Goal: Information Seeking & Learning: Learn about a topic

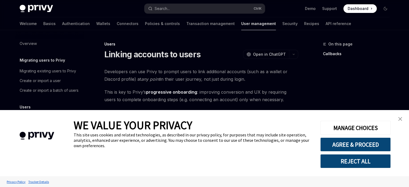
scroll to position [3, 0]
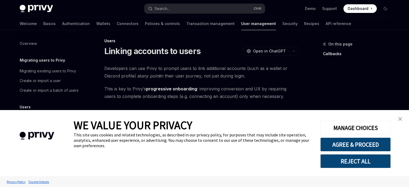
click at [400, 121] on link "close banner" at bounding box center [400, 118] width 11 height 11
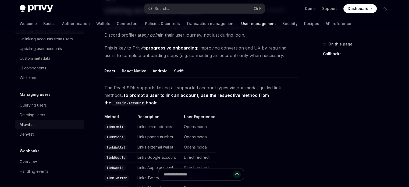
scroll to position [0, 0]
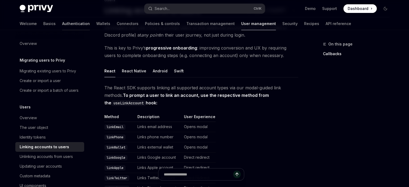
click at [62, 21] on link "Authentication" at bounding box center [76, 23] width 28 height 13
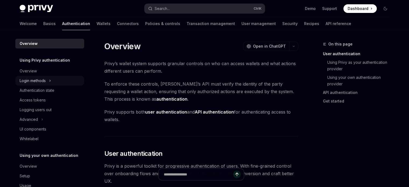
click at [42, 78] on div "Login methods" at bounding box center [33, 80] width 26 height 6
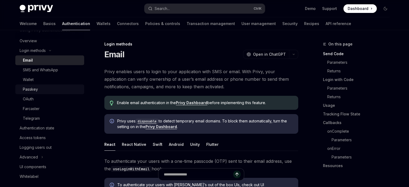
scroll to position [27, 0]
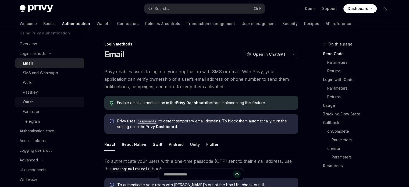
click at [34, 102] on div "OAuth" at bounding box center [52, 102] width 58 height 6
type textarea "*"
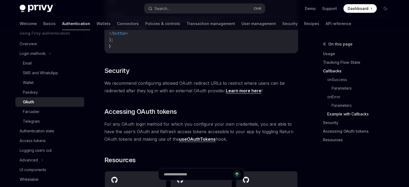
scroll to position [1124, 0]
